Goal: Register for event/course

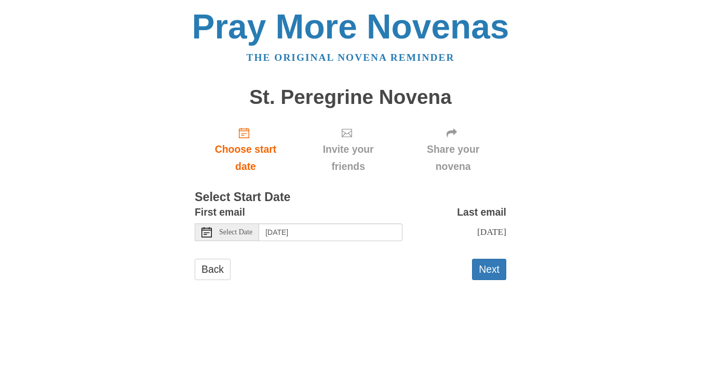
click at [252, 233] on span "Select Date" at bounding box center [235, 232] width 33 height 7
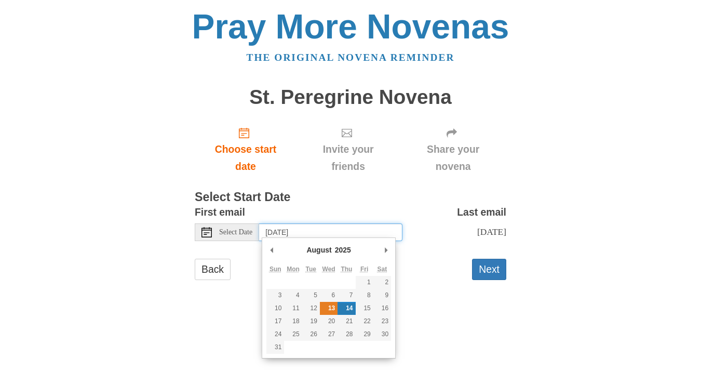
type input "Wednesday, August 13th"
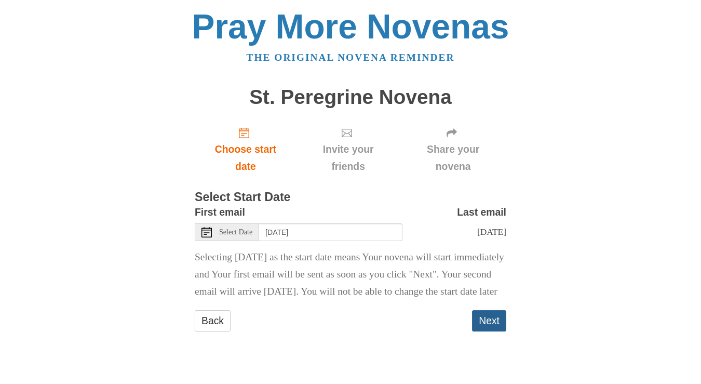
click at [490, 331] on button "Next" at bounding box center [489, 320] width 34 height 21
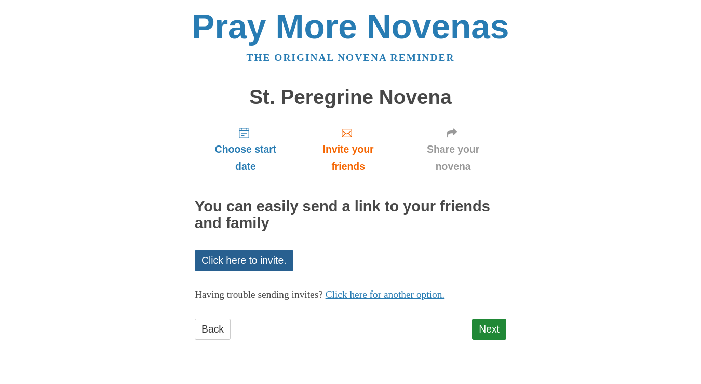
click at [272, 262] on link "Click here to invite." at bounding box center [244, 260] width 99 height 21
click at [450, 146] on span "Share your novena" at bounding box center [453, 158] width 86 height 34
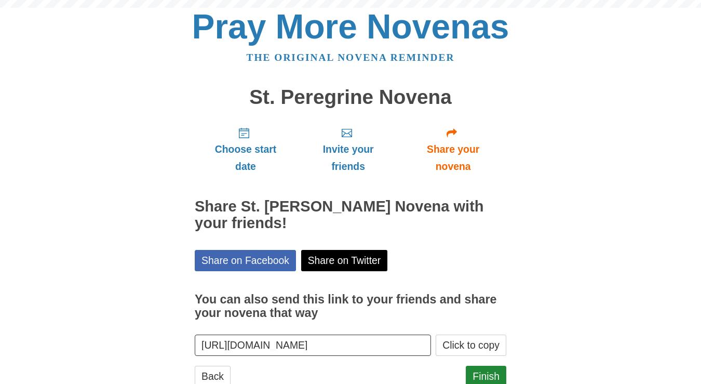
scroll to position [29, 0]
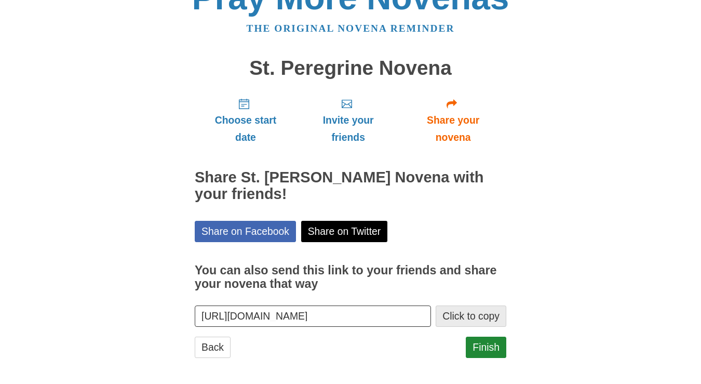
click at [467, 308] on button "Click to copy" at bounding box center [471, 315] width 71 height 21
